Goal: Information Seeking & Learning: Learn about a topic

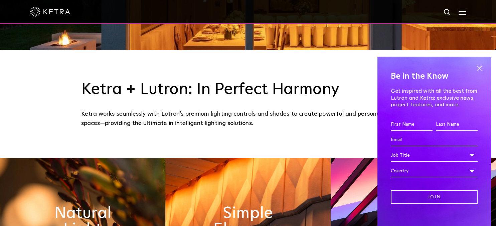
scroll to position [317, 0]
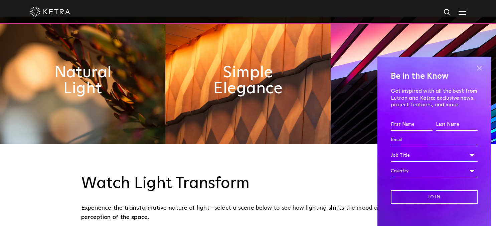
click at [480, 67] on span at bounding box center [479, 68] width 10 height 10
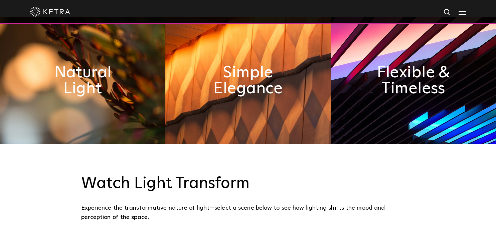
click at [464, 14] on img at bounding box center [462, 11] width 7 height 6
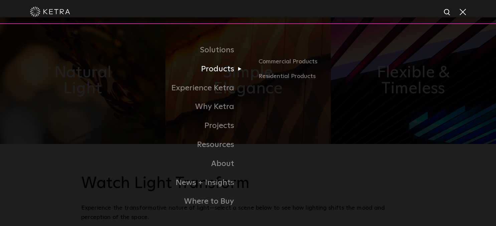
click at [229, 73] on link "Products" at bounding box center [164, 69] width 167 height 19
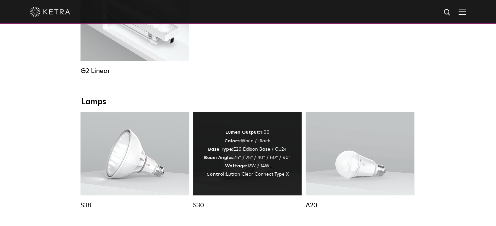
scroll to position [423, 0]
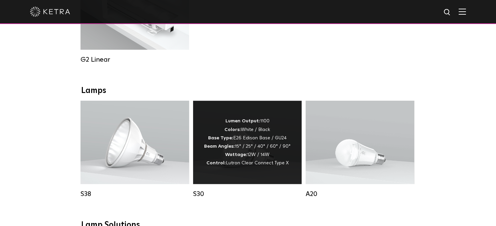
click at [199, 198] on div "S30" at bounding box center [247, 194] width 109 height 8
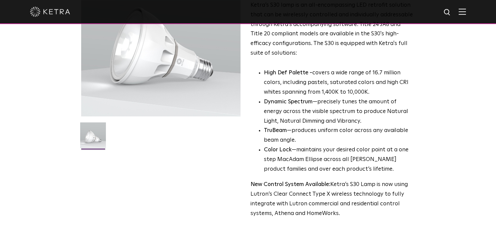
scroll to position [106, 0]
